Goal: Task Accomplishment & Management: Manage account settings

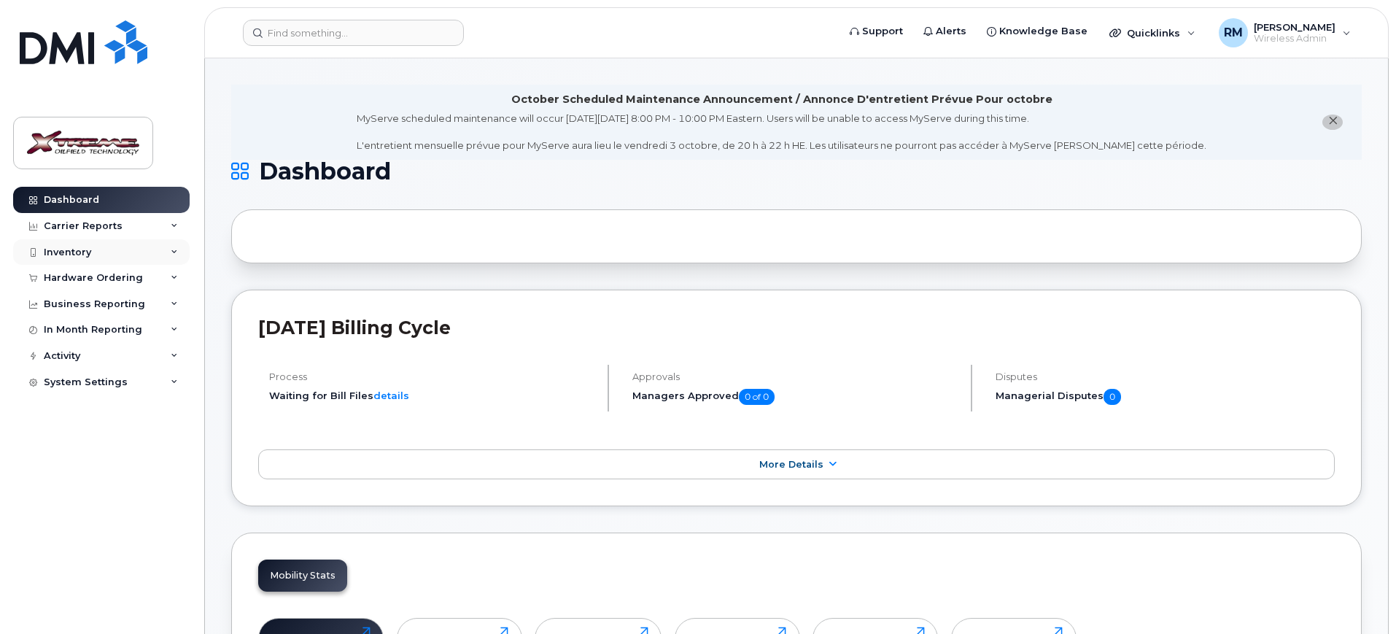
click at [69, 260] on div "Inventory" at bounding box center [101, 252] width 176 height 26
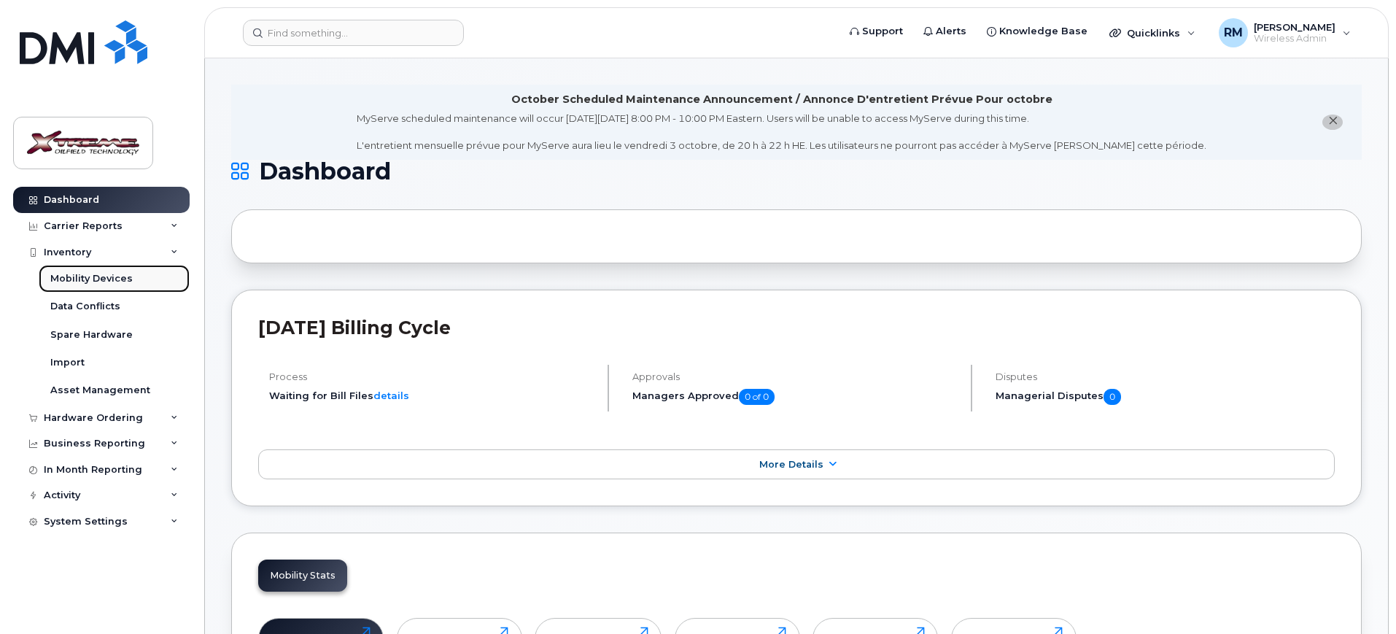
click at [112, 285] on link "Mobility Devices" at bounding box center [114, 279] width 151 height 28
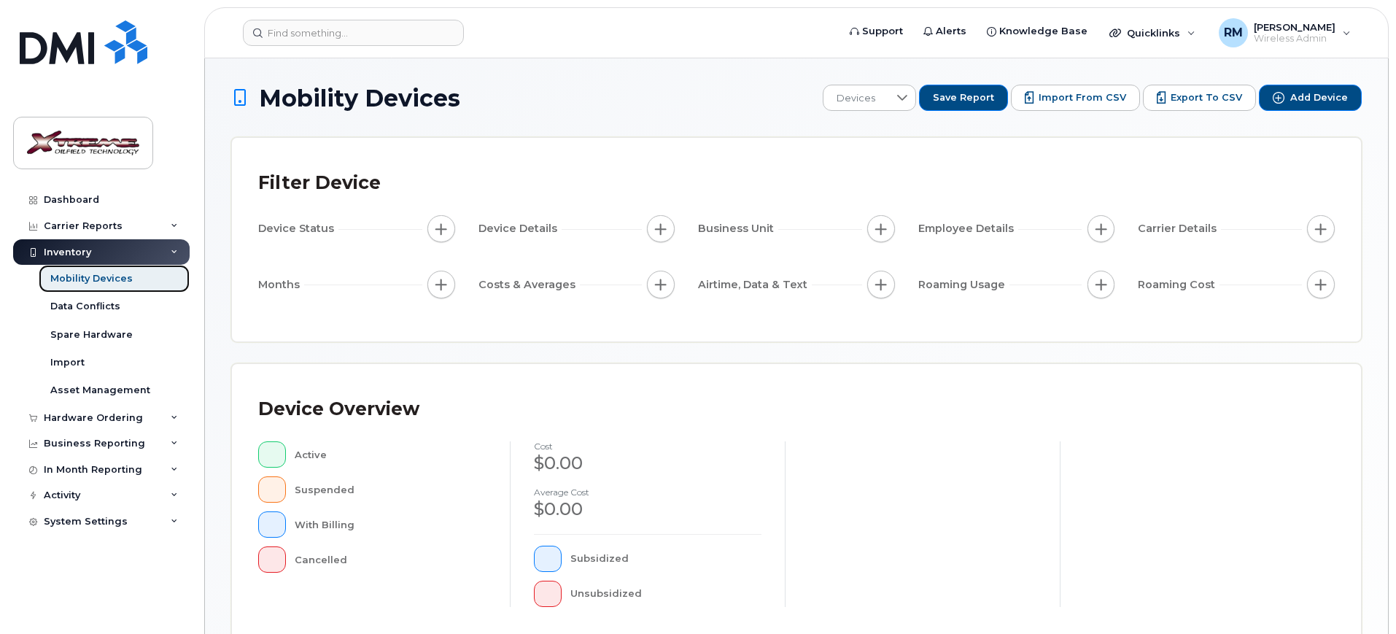
scroll to position [369, 0]
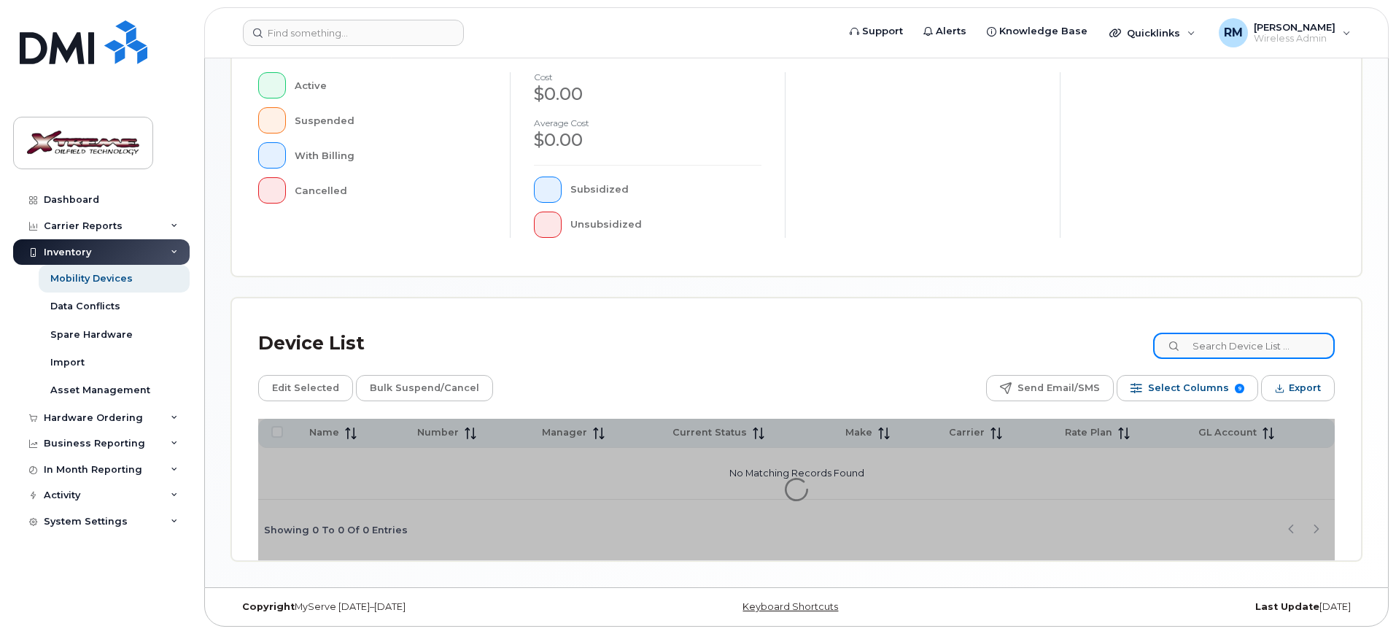
click at [1256, 352] on input at bounding box center [1244, 346] width 182 height 26
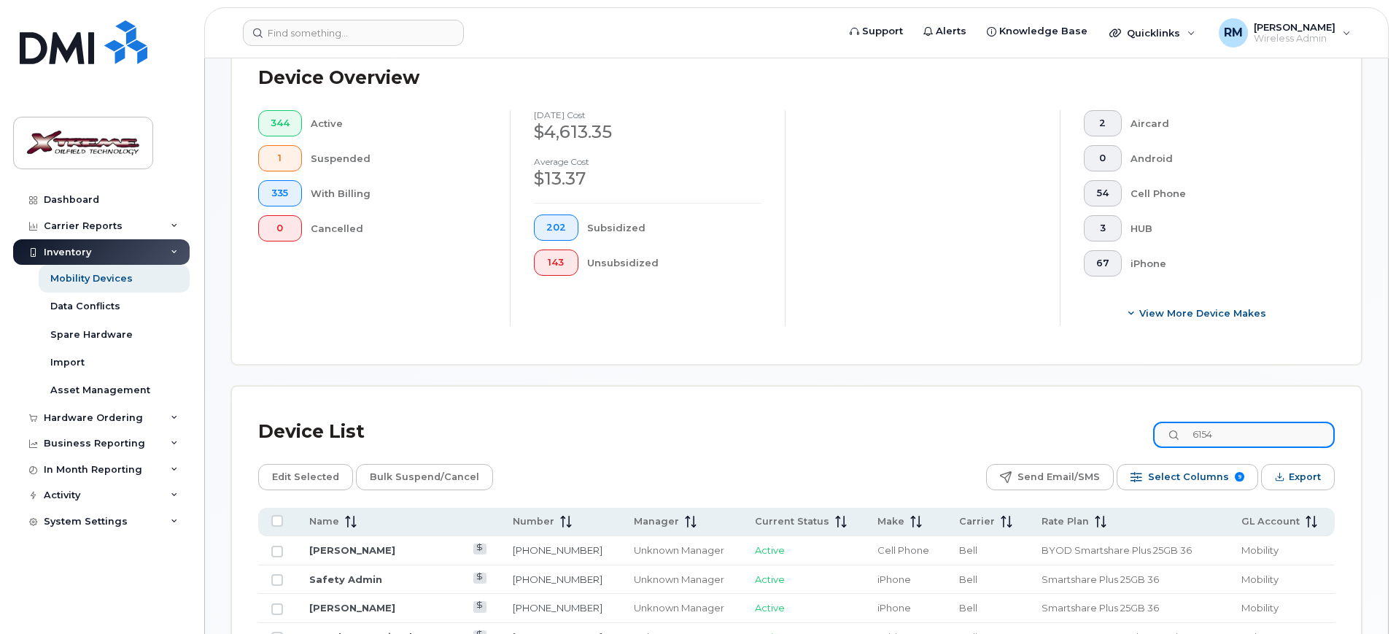
scroll to position [395, 0]
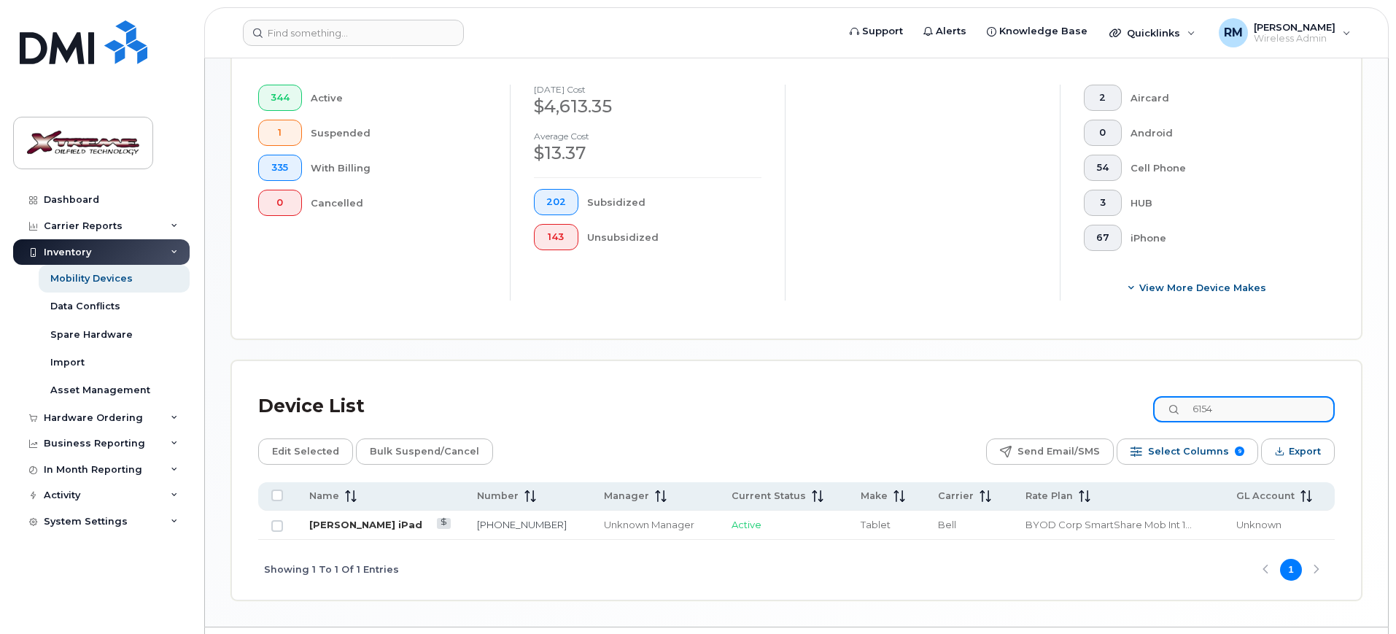
type input "6154"
click at [373, 519] on link "[PERSON_NAME] iPad" at bounding box center [365, 525] width 113 height 12
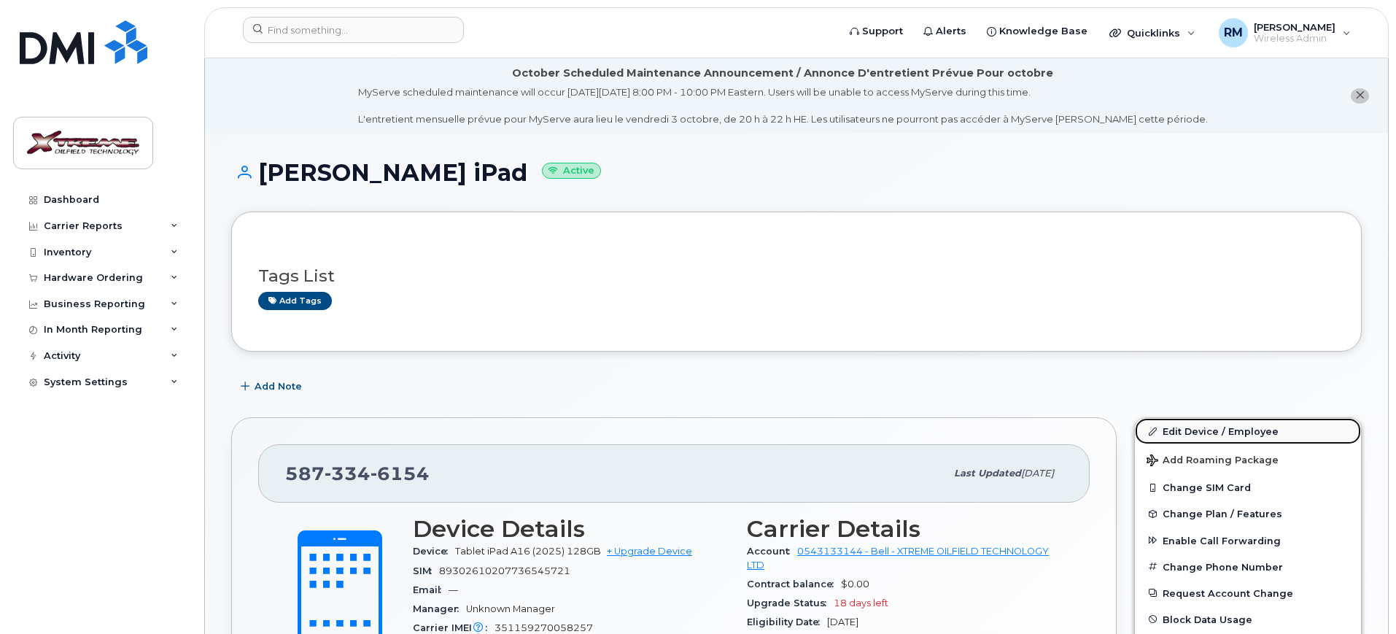
click at [1196, 427] on link "Edit Device / Employee" at bounding box center [1248, 431] width 226 height 26
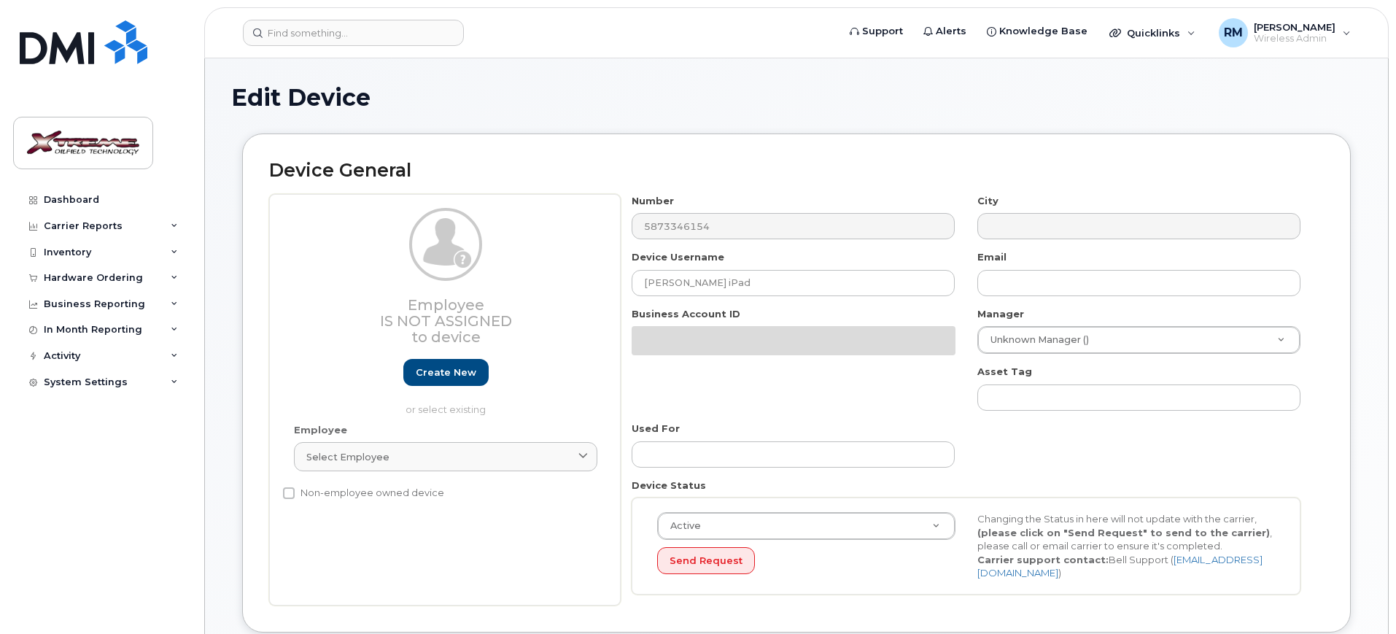
select select "4343095"
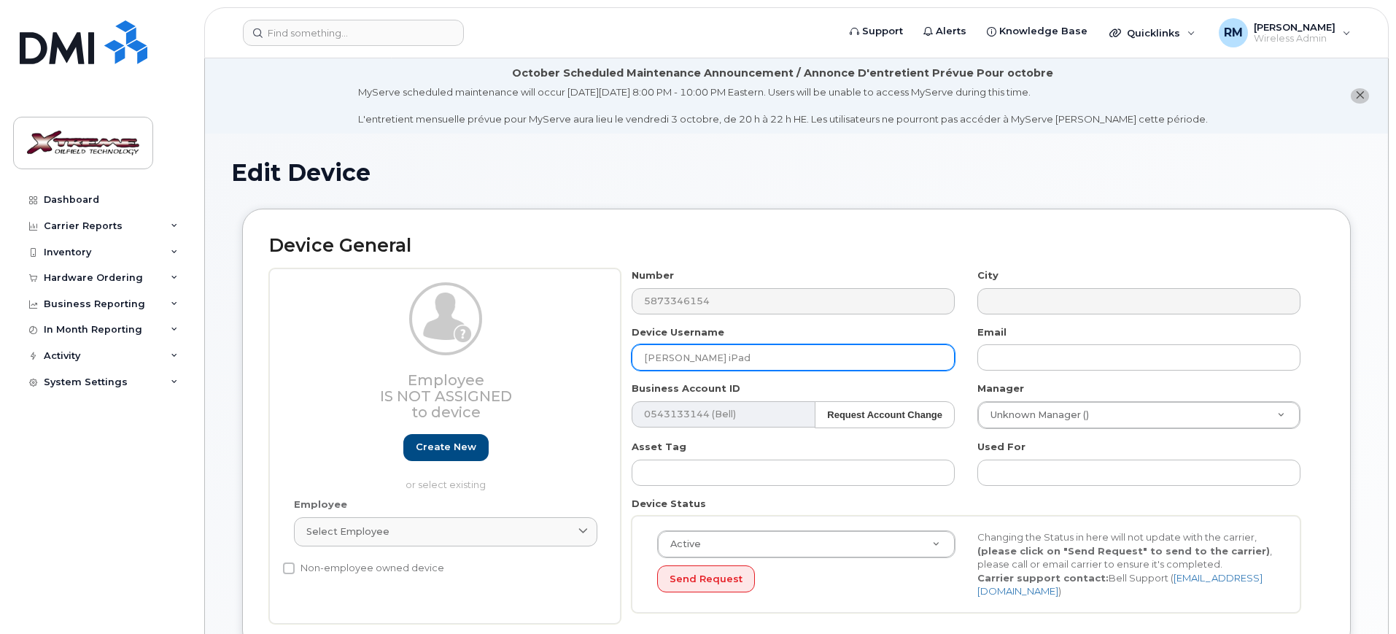
drag, startPoint x: 766, startPoint y: 354, endPoint x: 300, endPoint y: 365, distance: 465.4
click at [306, 365] on div "Employee Is not assigned to device Create new or select existing Employee Selec…" at bounding box center [796, 445] width 1055 height 355
type input "M"
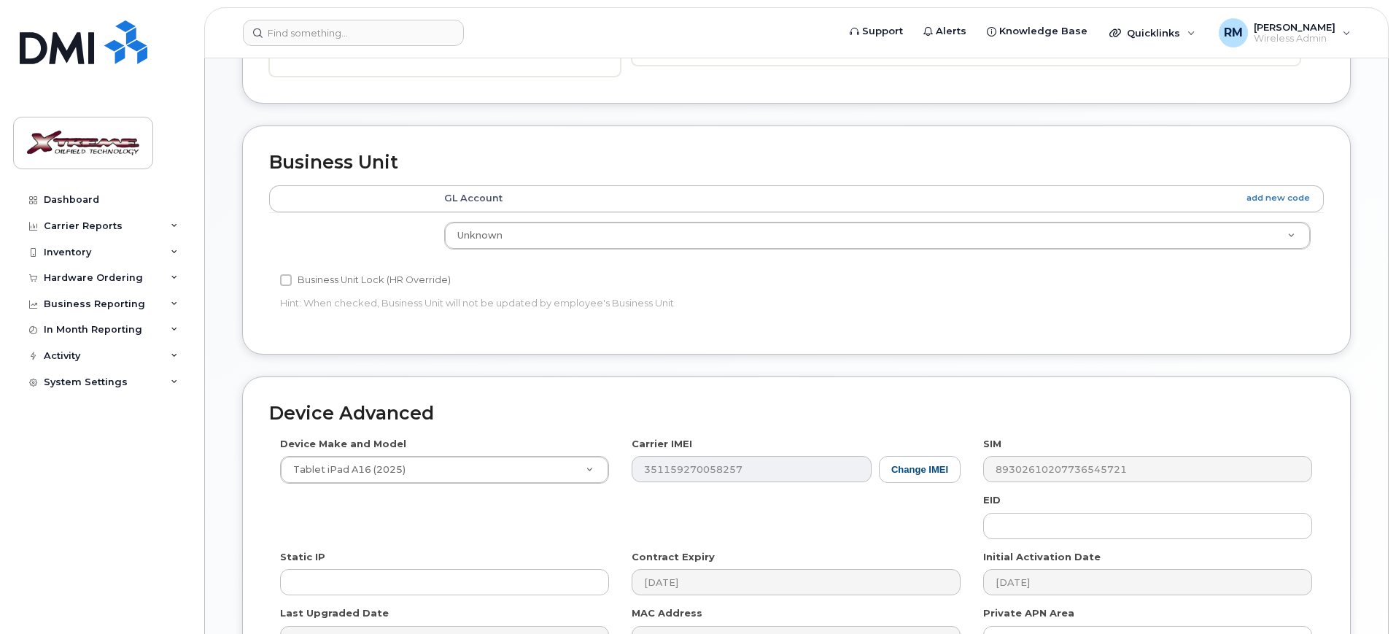
scroll to position [182, 0]
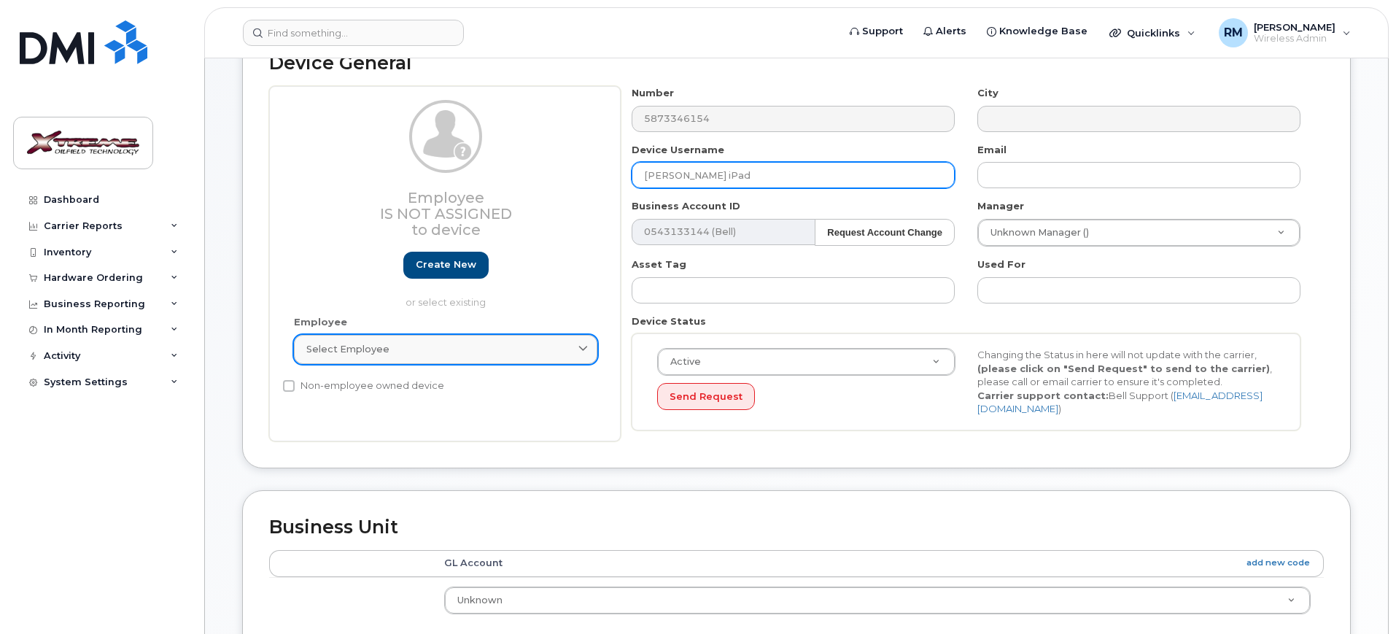
type input "[PERSON_NAME] iPad"
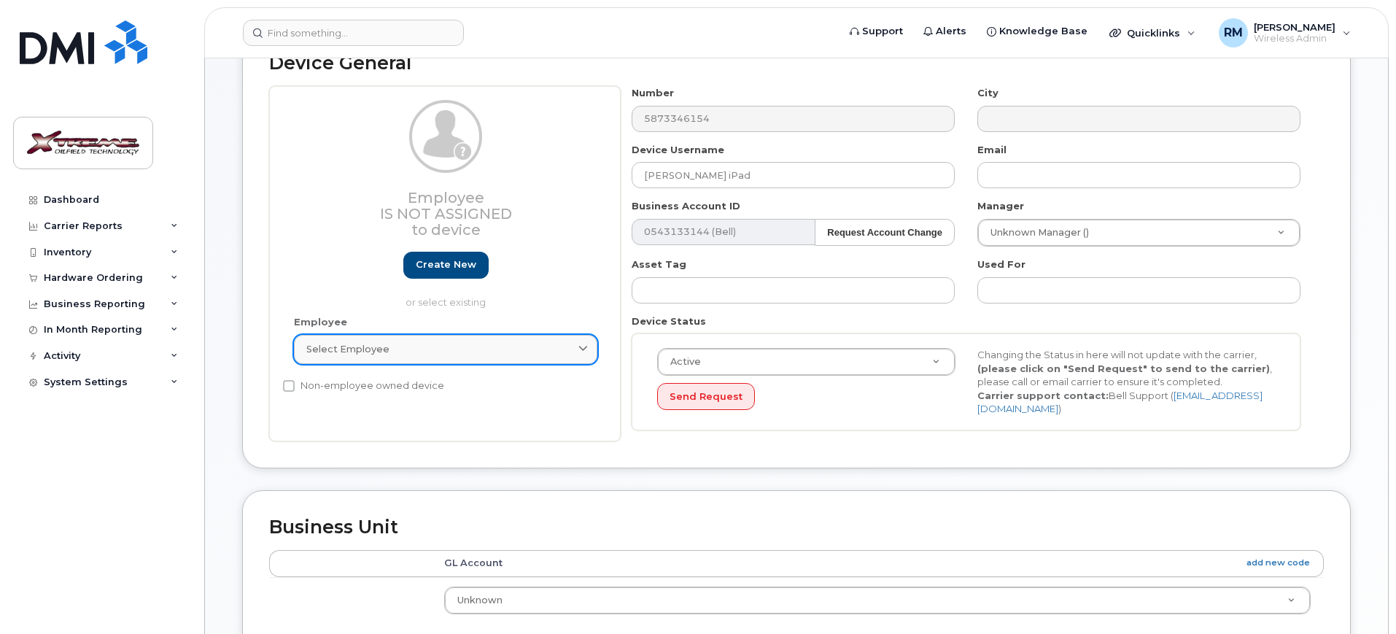
click at [588, 357] on link "Select employee" at bounding box center [445, 349] width 303 height 29
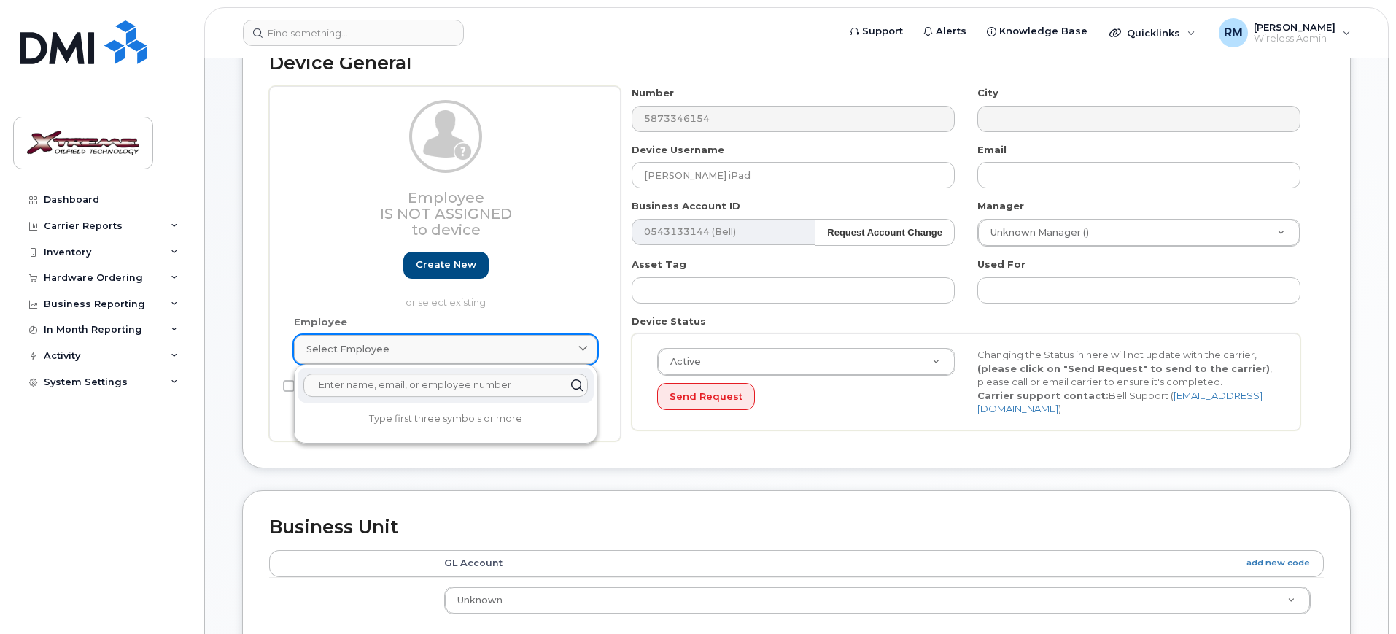
click at [588, 357] on link "Select employee" at bounding box center [445, 349] width 303 height 29
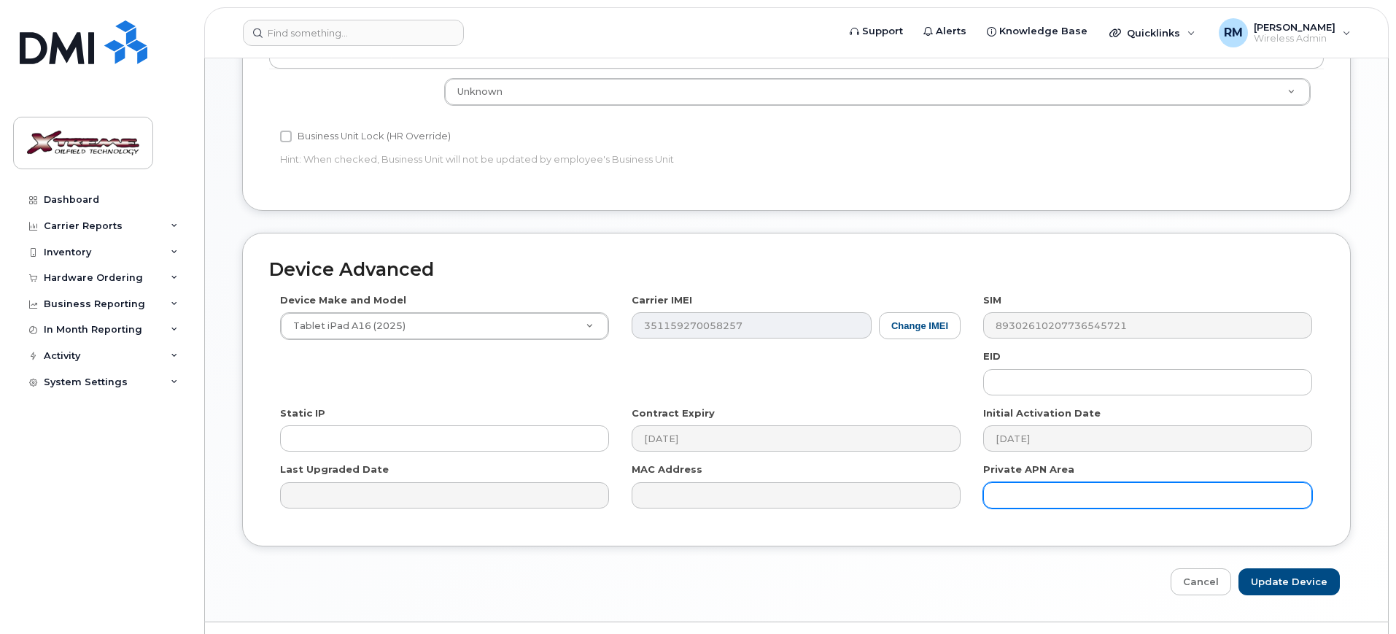
scroll to position [719, 0]
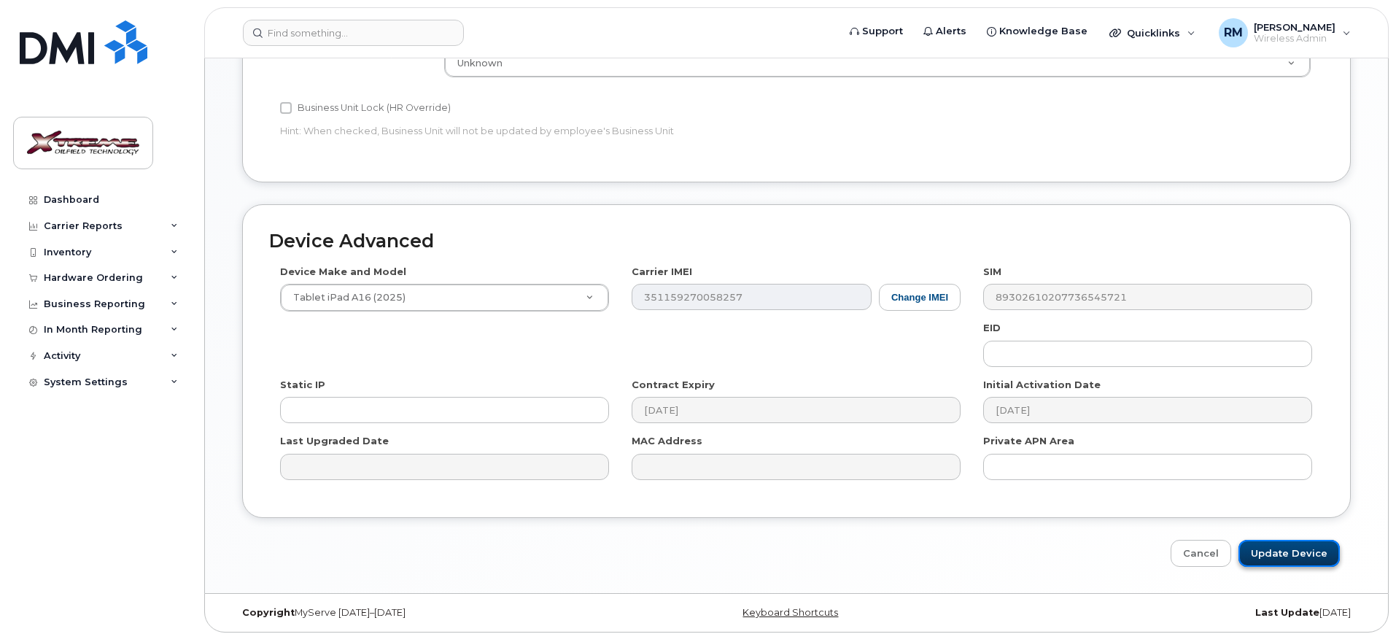
click at [1300, 540] on input "Update Device" at bounding box center [1288, 553] width 101 height 27
type input "Saving..."
